Goal: Information Seeking & Learning: Learn about a topic

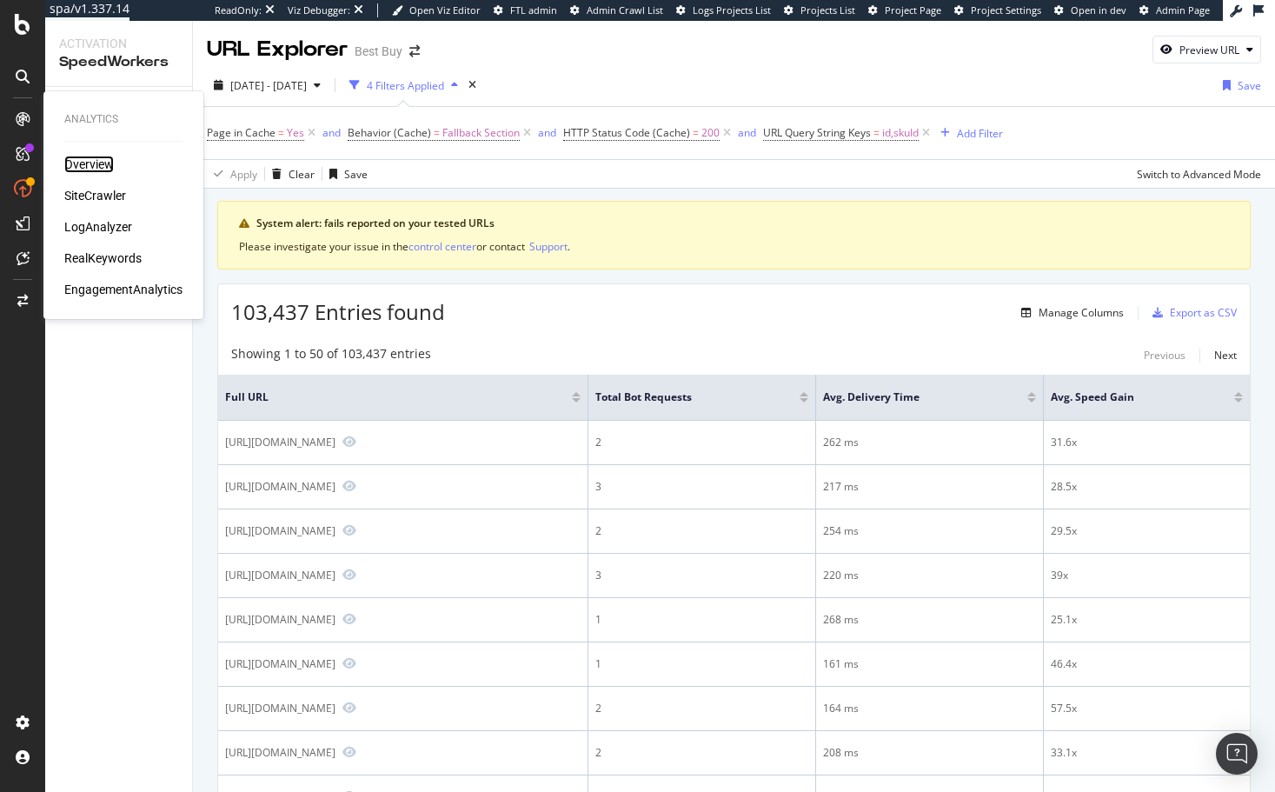
click at [92, 164] on div "Overview" at bounding box center [89, 164] width 50 height 17
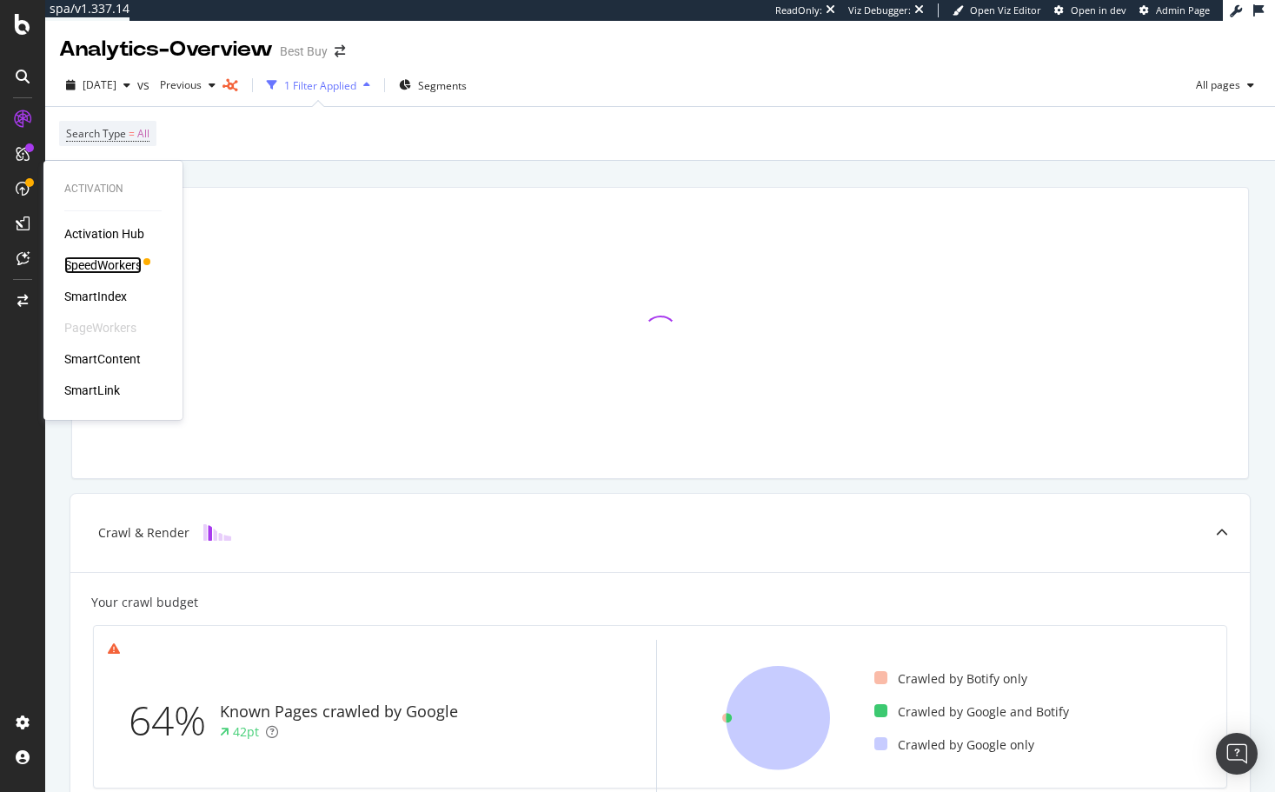
click at [123, 264] on div "SpeedWorkers" at bounding box center [102, 264] width 77 height 17
